Goal: Task Accomplishment & Management: Complete application form

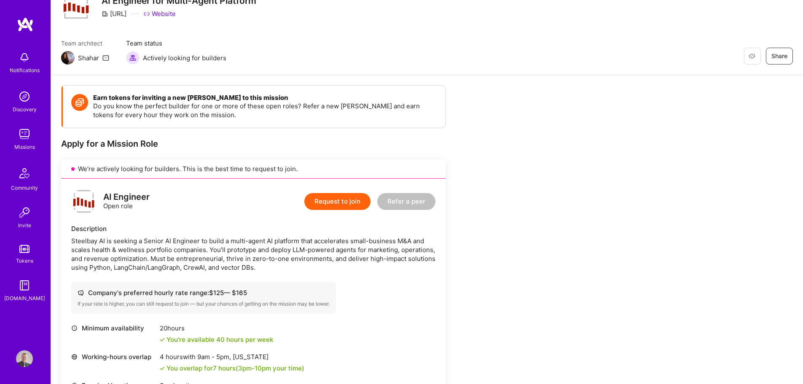
scroll to position [84, 0]
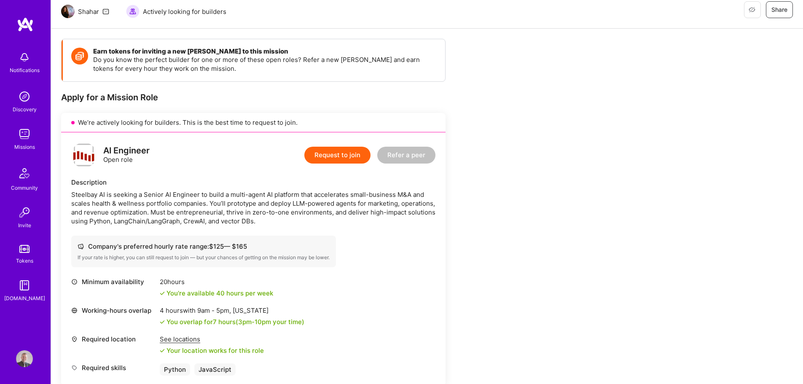
click at [350, 153] on button "Request to join" at bounding box center [337, 155] width 66 height 17
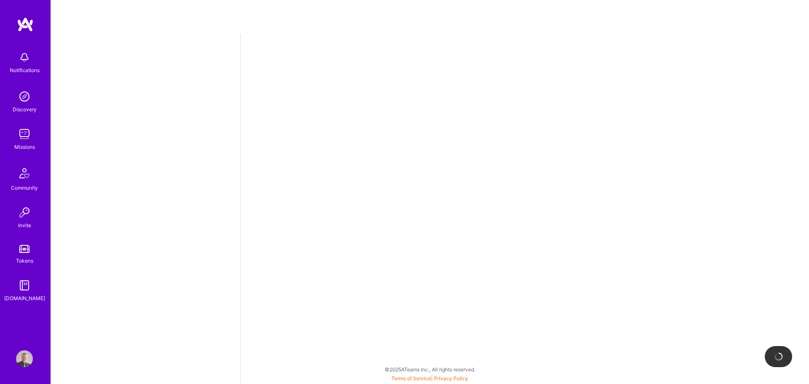
select select "SI"
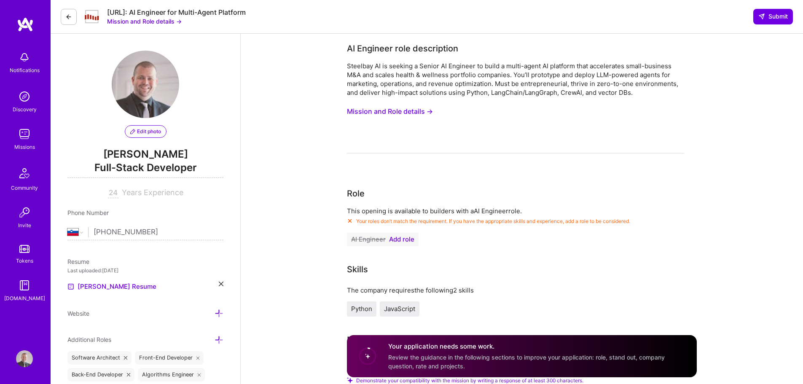
click at [398, 240] on span "Add role" at bounding box center [401, 239] width 25 height 7
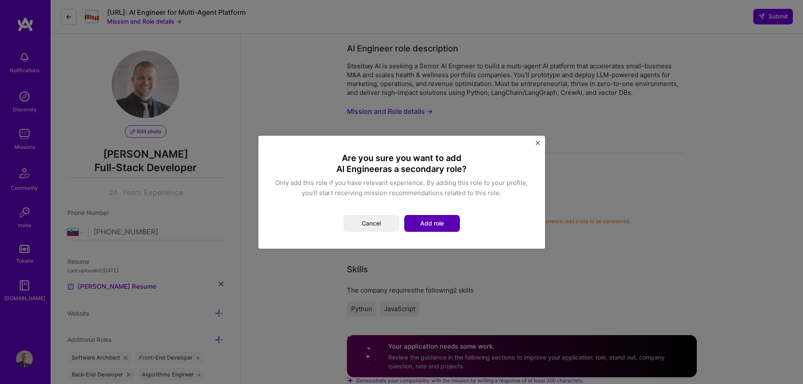
click at [430, 220] on button "Add role" at bounding box center [432, 223] width 56 height 17
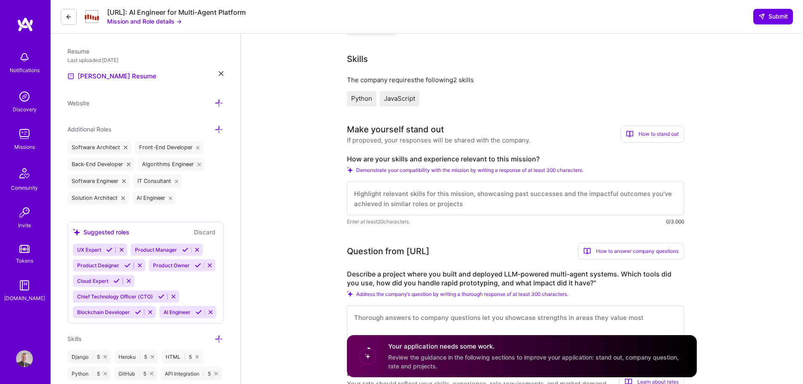
scroll to position [211, 0]
click at [583, 196] on textarea at bounding box center [515, 198] width 337 height 34
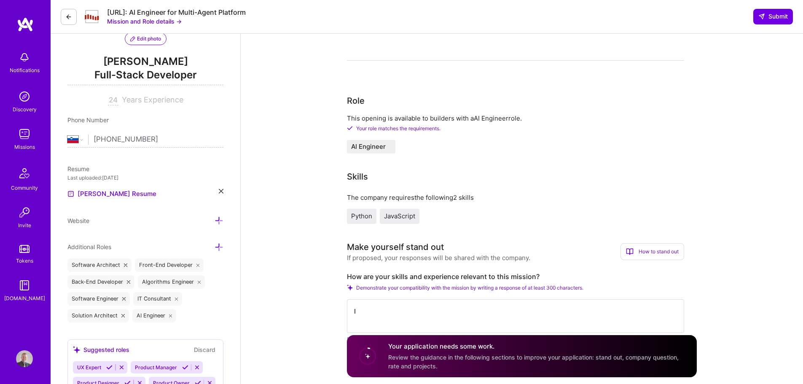
scroll to position [84, 0]
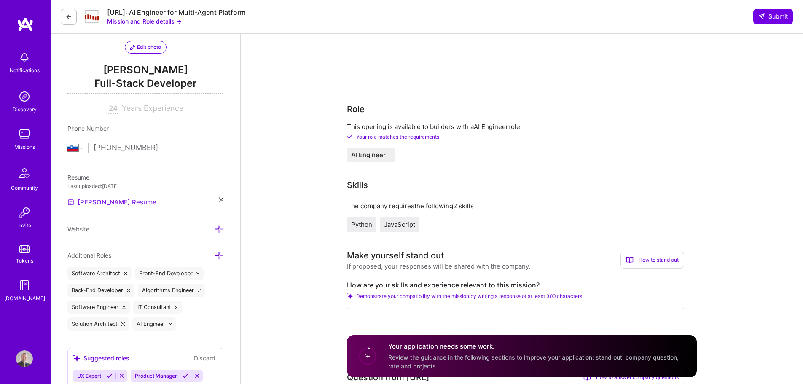
type textarea "I"
click at [112, 202] on link "[PERSON_NAME] Resume" at bounding box center [111, 202] width 89 height 10
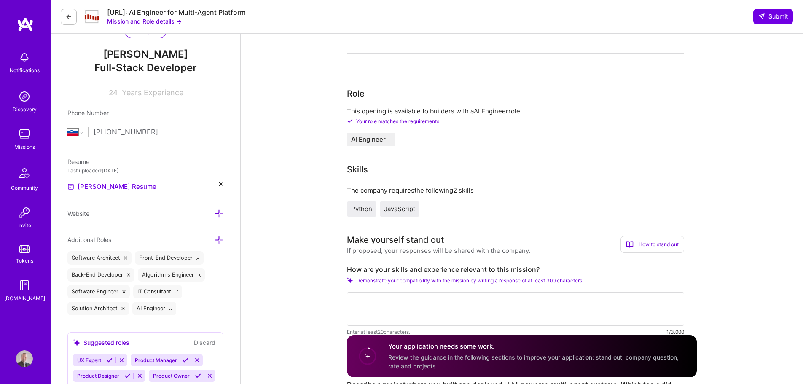
scroll to position [169, 0]
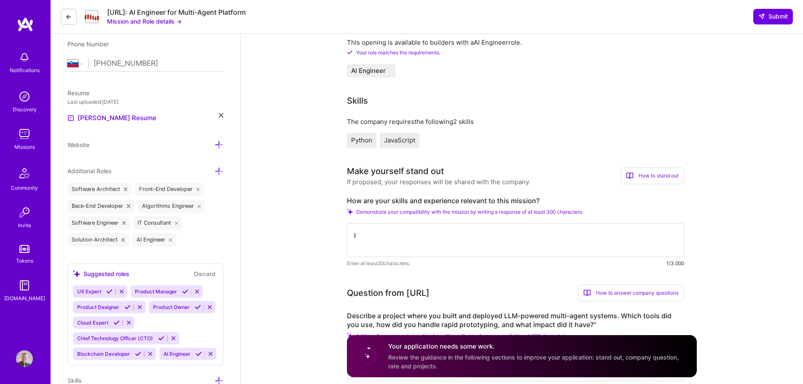
click at [420, 231] on textarea "I" at bounding box center [515, 240] width 337 height 34
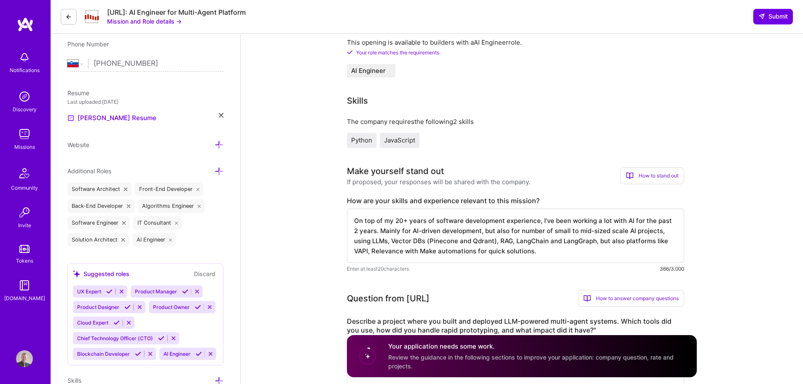
click at [547, 239] on textarea "On top of my 20+ years of software development experience, I've been working a …" at bounding box center [515, 236] width 337 height 54
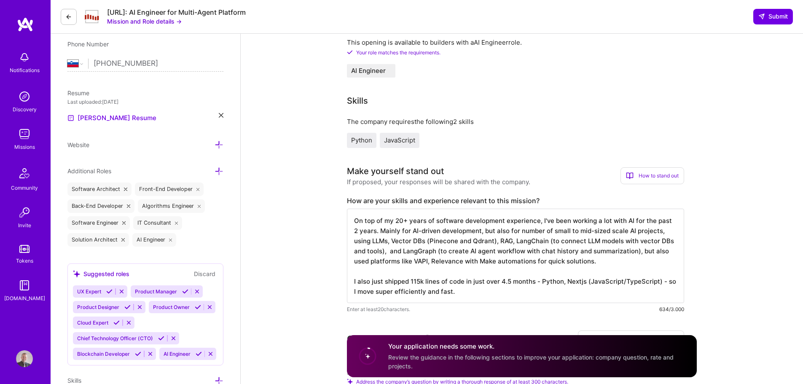
click at [481, 230] on textarea "On top of my 20+ years of software development experience, I've been working a …" at bounding box center [515, 256] width 337 height 94
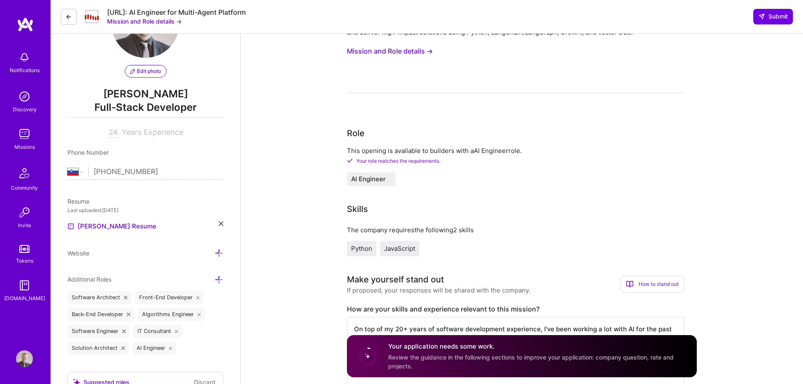
scroll to position [229, 0]
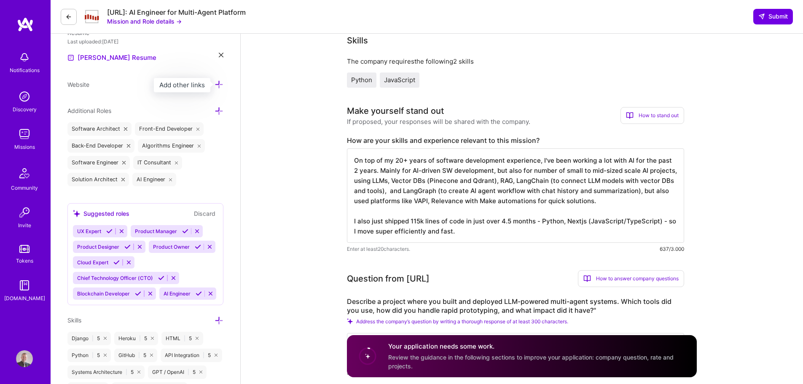
type textarea "On top of my 20+ years of software development experience, I've been working a …"
click at [219, 83] on icon at bounding box center [219, 84] width 9 height 9
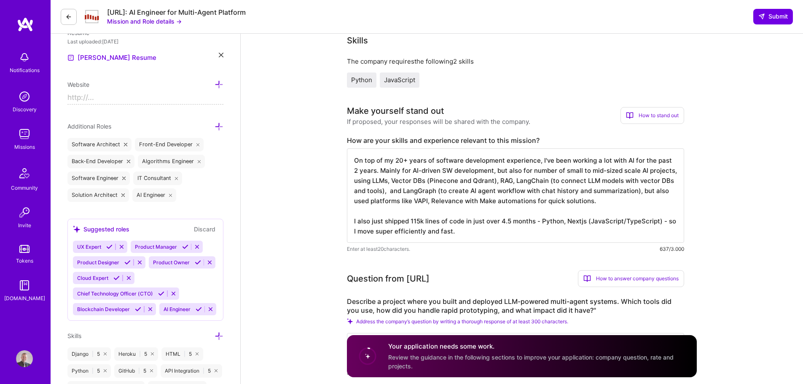
click at [137, 94] on input at bounding box center [145, 97] width 156 height 13
drag, startPoint x: 154, startPoint y: 97, endPoint x: 24, endPoint y: 97, distance: 129.8
type input "[URL][DOMAIN_NAME]"
click at [562, 202] on textarea "On top of my 20+ years of software development experience, I've been working a …" at bounding box center [515, 195] width 337 height 94
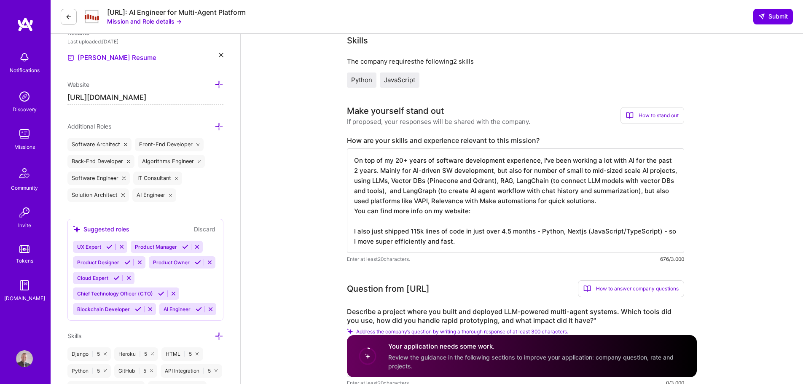
paste textarea "[URL][DOMAIN_NAME]"
type textarea "On top of my 20+ years of software development experience, I've been working a …"
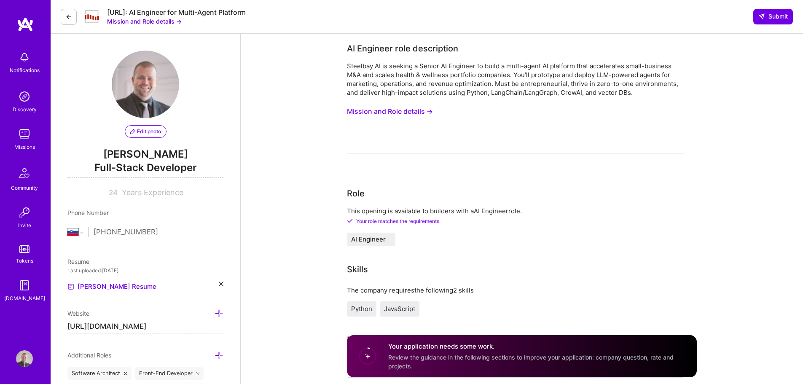
select select "SI"
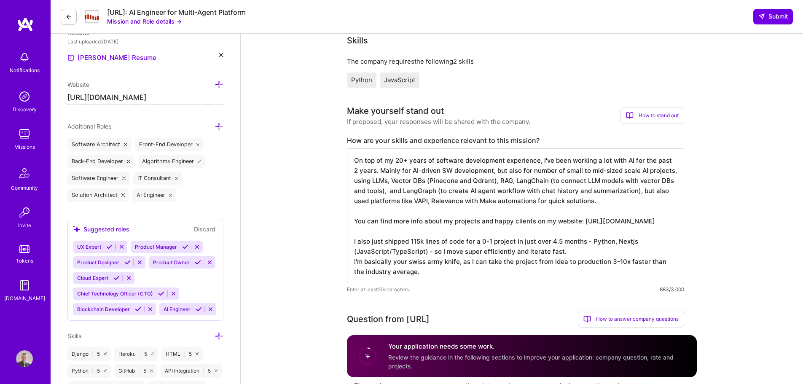
click at [578, 250] on textarea "On top of my 20+ years of software development experience, I've been working a …" at bounding box center [515, 215] width 337 height 135
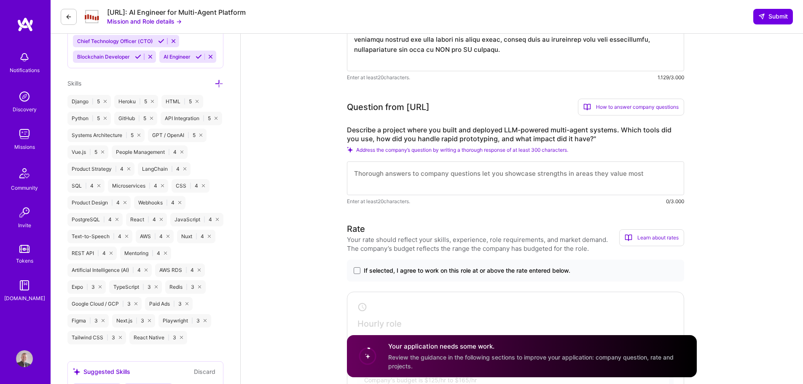
scroll to position [482, 0]
type textarea "On top of my 20+ years of software development experience, I've been working a …"
click at [637, 173] on textarea at bounding box center [515, 178] width 337 height 34
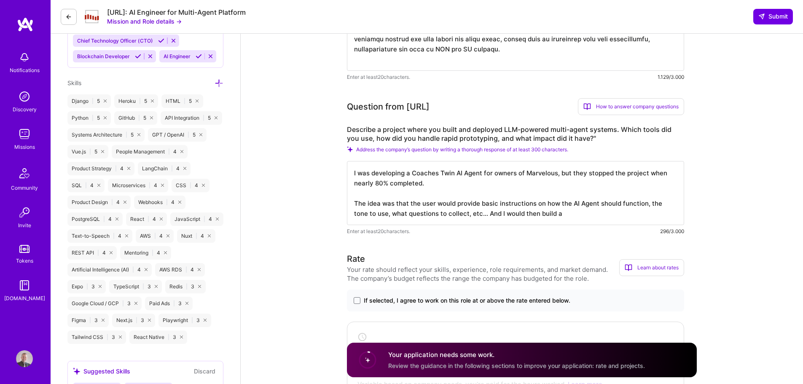
click at [503, 174] on textarea "I was developing a Coaches Twin AI Agent for owners of Marvelous, but they stop…" at bounding box center [515, 193] width 337 height 64
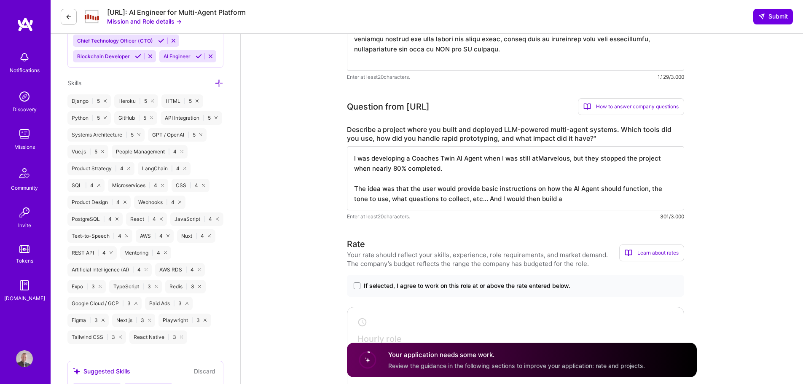
type textarea "I was developing a Coaches Twin AI Agent when I was still at [GEOGRAPHIC_DATA],…"
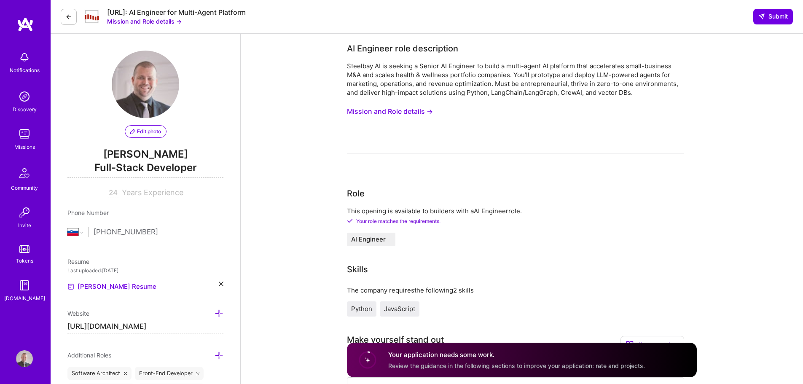
select select "SI"
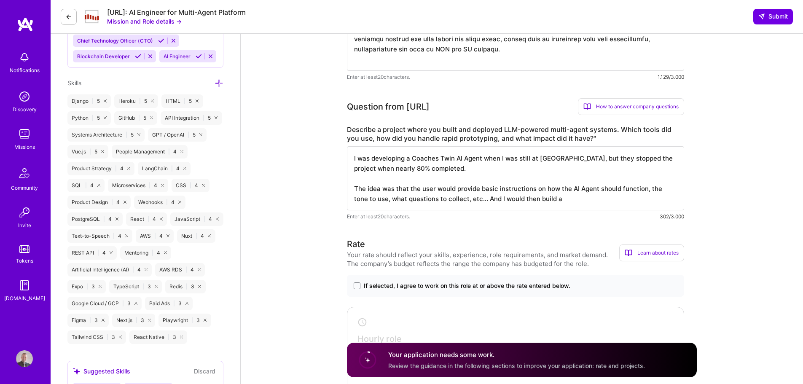
scroll to position [1, 0]
type textarea "I was developing a Coaches Twin AI Agent when I was still at Marvelous, but own…"
